Goal: Navigation & Orientation: Go to known website

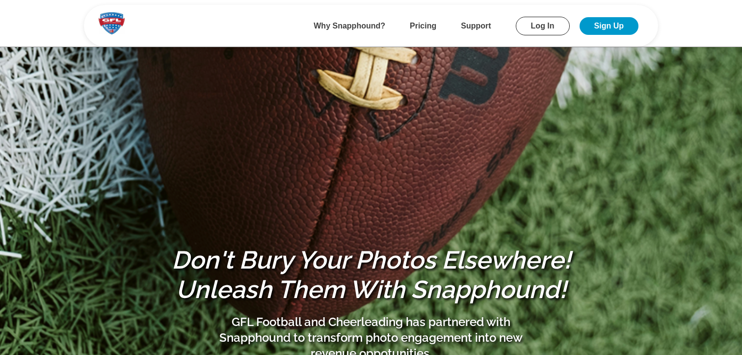
click at [539, 30] on link "Log In" at bounding box center [543, 26] width 54 height 19
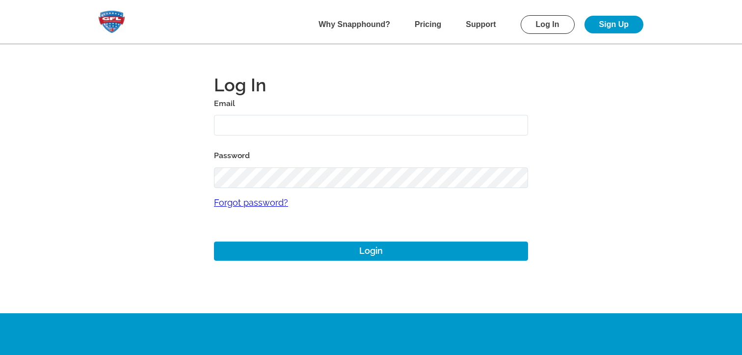
click at [279, 125] on input "text" at bounding box center [371, 125] width 314 height 21
type input "mike+gfl@snapphound.com"
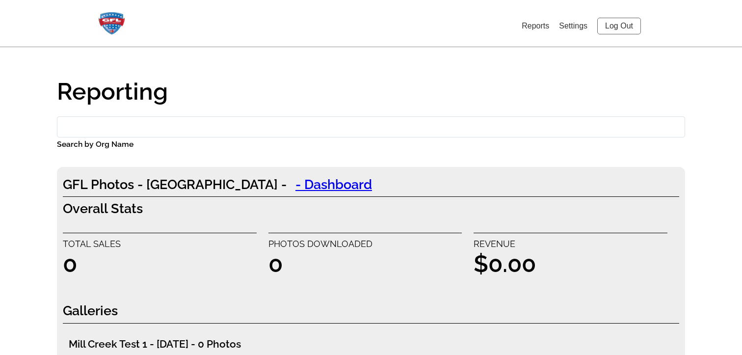
click at [576, 26] on link "Settings" at bounding box center [573, 26] width 28 height 8
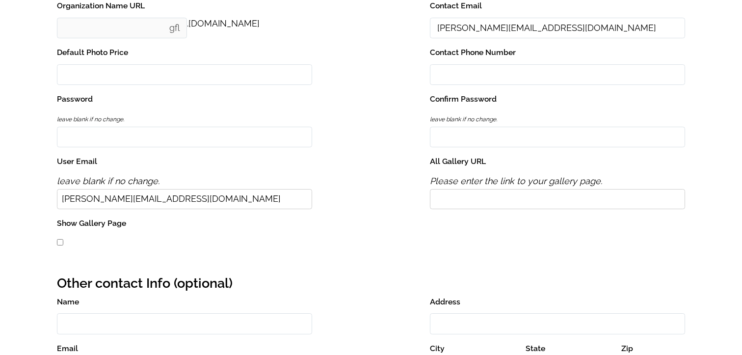
scroll to position [205, 0]
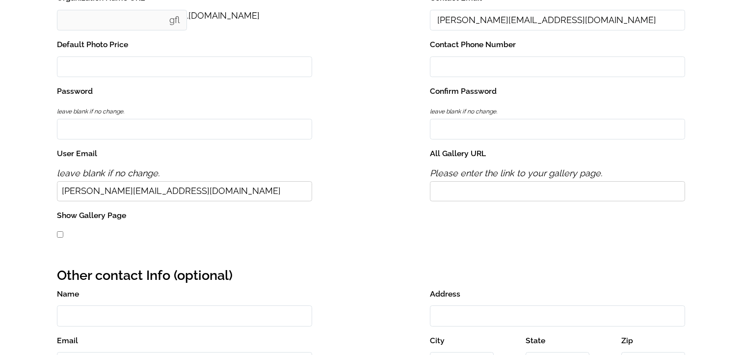
click at [455, 190] on input "All Gallery URL" at bounding box center [557, 191] width 255 height 20
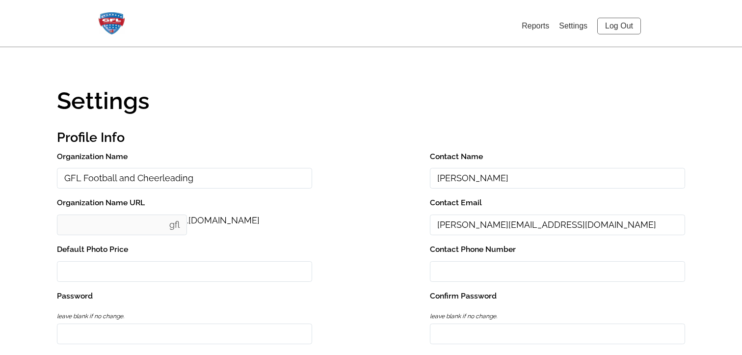
click at [612, 29] on link "Log Out" at bounding box center [619, 26] width 44 height 17
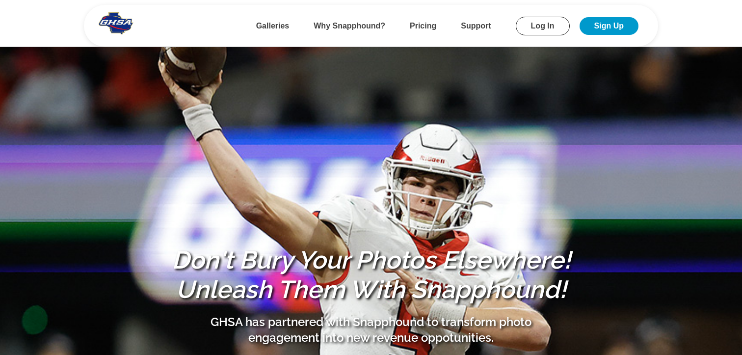
click at [275, 25] on b "Galleries" at bounding box center [272, 26] width 33 height 8
click at [274, 24] on b "Galleries" at bounding box center [272, 26] width 33 height 8
